Goal: Check status: Check status

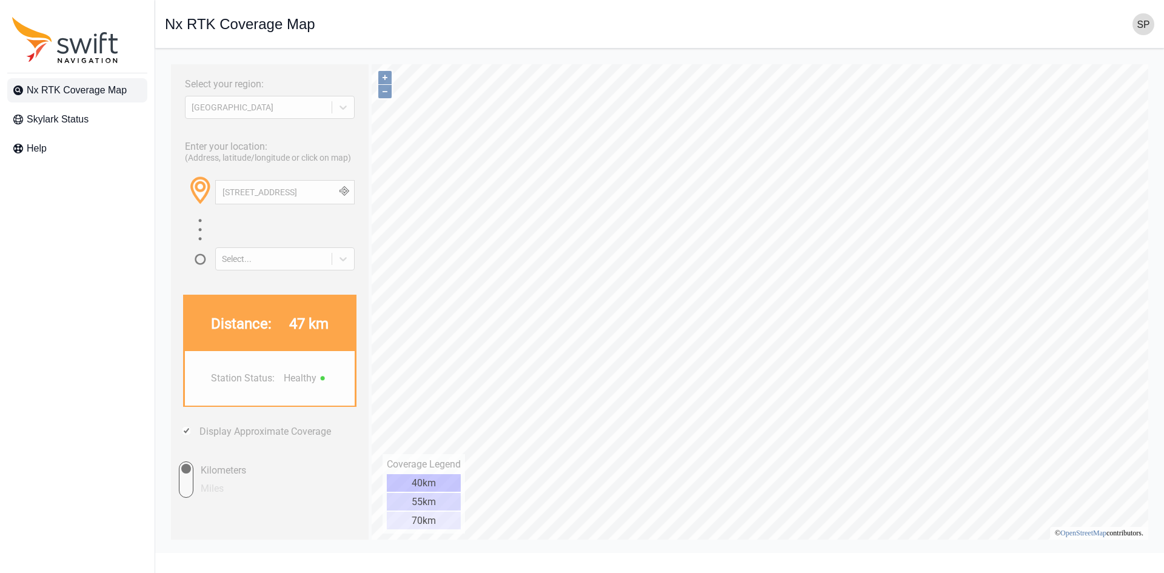
click at [226, 191] on span at bounding box center [216, 201] width 24 height 23
click at [243, 193] on input "[STREET_ADDRESS]" at bounding box center [285, 192] width 138 height 23
click at [192, 484] on input "Miles" at bounding box center [175, 479] width 36 height 36
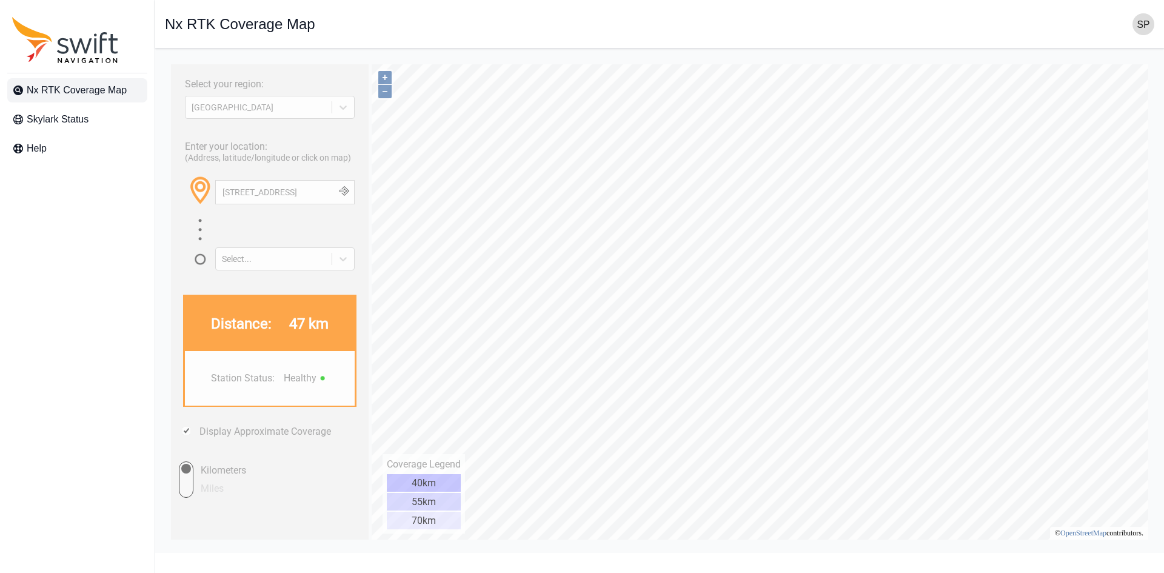
radio input "true"
click at [189, 478] on input "Kilometers" at bounding box center [175, 479] width 36 height 36
radio input "true"
click at [185, 489] on input "Miles" at bounding box center [175, 479] width 36 height 36
radio input "true"
